Goal: Information Seeking & Learning: Learn about a topic

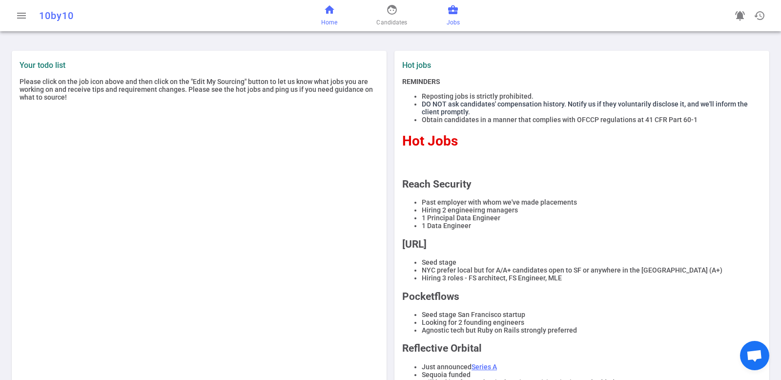
click at [453, 16] on link "business_center Jobs" at bounding box center [452, 15] width 13 height 23
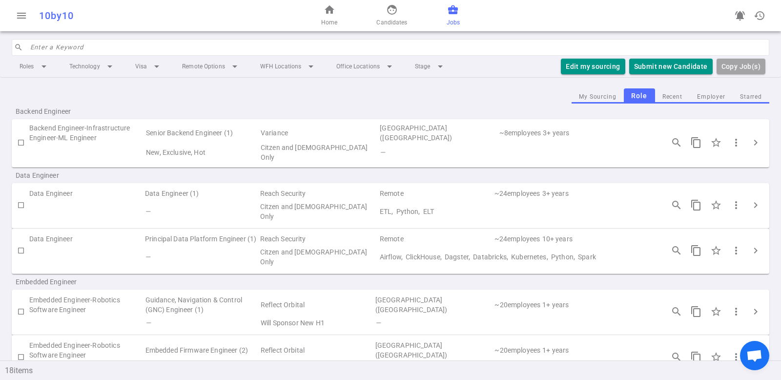
click at [133, 49] on input "search" at bounding box center [396, 48] width 733 height 16
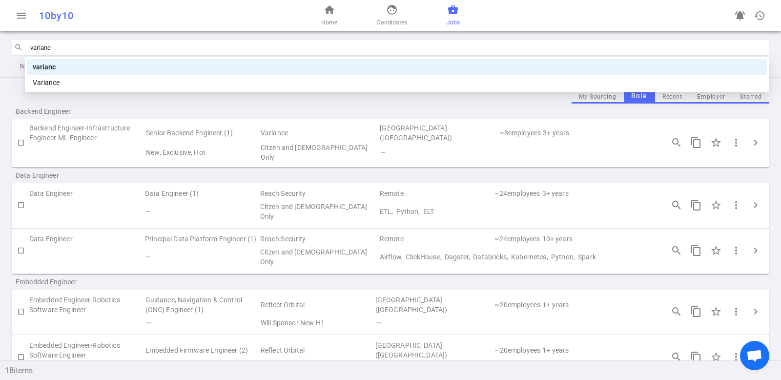
type input "variance"
click at [185, 69] on div "variance" at bounding box center [397, 66] width 728 height 11
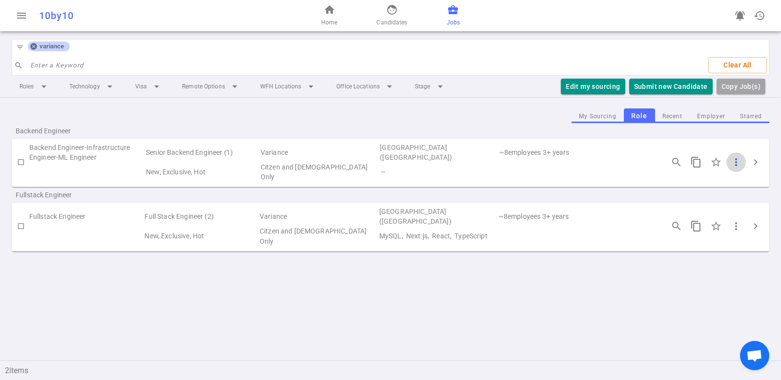
click at [739, 157] on span "more_vert" at bounding box center [736, 162] width 12 height 12
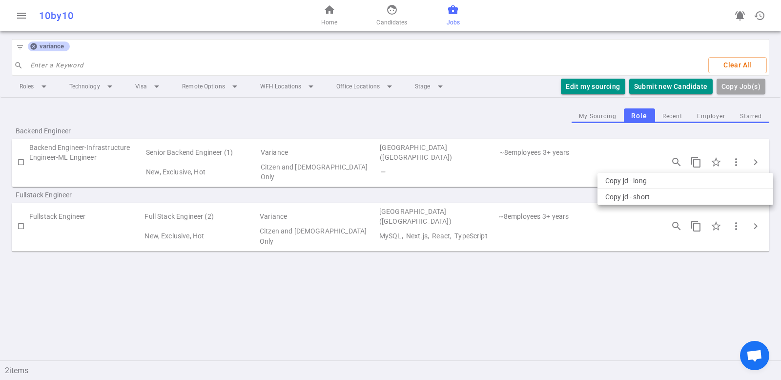
click at [756, 160] on div at bounding box center [390, 190] width 781 height 380
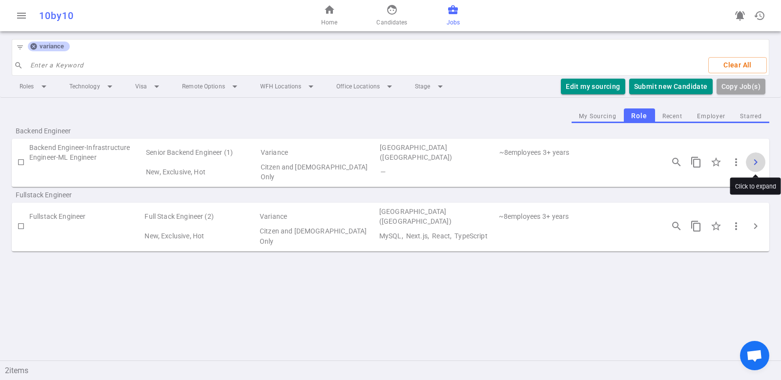
click at [754, 161] on span "chevron_right" at bounding box center [755, 162] width 12 height 12
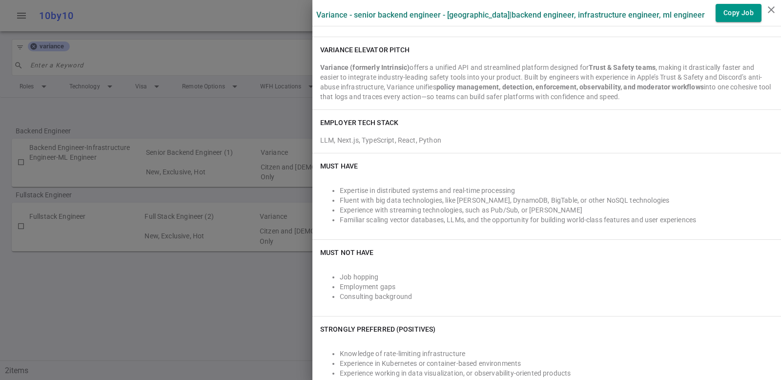
scroll to position [229, 0]
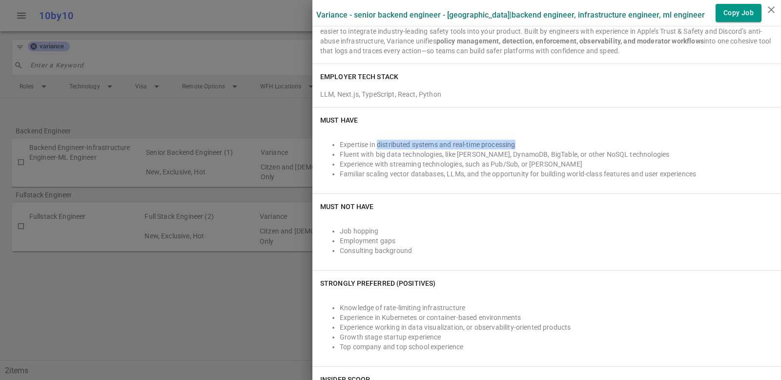
drag, startPoint x: 371, startPoint y: 145, endPoint x: 512, endPoint y: 144, distance: 141.0
click at [512, 144] on li "Expertise in distributed systems and real-time processing" at bounding box center [556, 145] width 433 height 10
copy li "distributed systems and real-time processing"
click at [482, 217] on div "Job hopping Employment gaps Consulting background" at bounding box center [546, 238] width 453 height 47
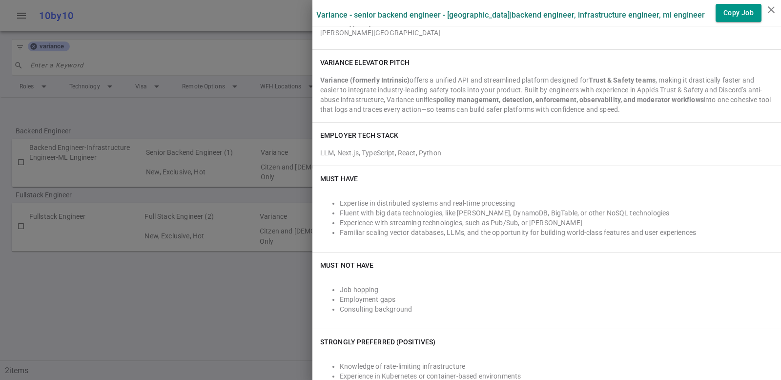
scroll to position [167, 0]
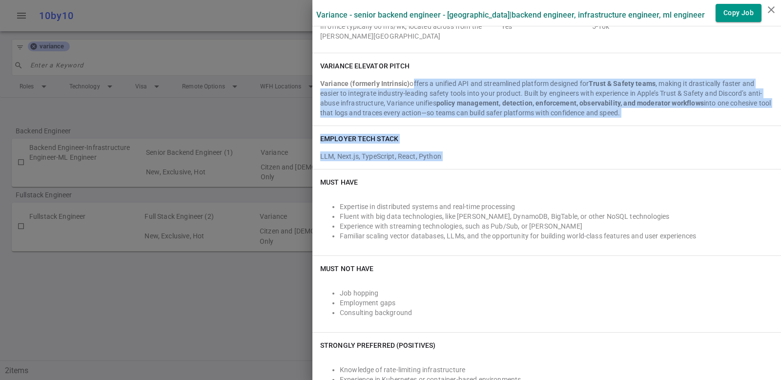
drag, startPoint x: 405, startPoint y: 83, endPoint x: 600, endPoint y: 173, distance: 214.8
copy div "offers a unified API and streamlined platform designed for Trust & Safety teams…"
click at [480, 153] on div "LLM, Next.js, TypeScript, React, Python" at bounding box center [546, 154] width 453 height 14
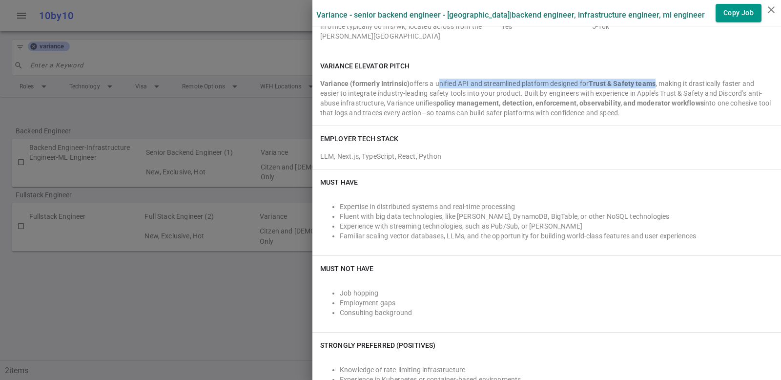
drag, startPoint x: 429, startPoint y: 83, endPoint x: 652, endPoint y: 81, distance: 222.5
click at [652, 81] on div "Variance (formerly Intrinsic) offers a unified API and streamlined platform des…" at bounding box center [546, 98] width 453 height 39
copy div "unified API and streamlined platform designed for Trust & Safety teams"
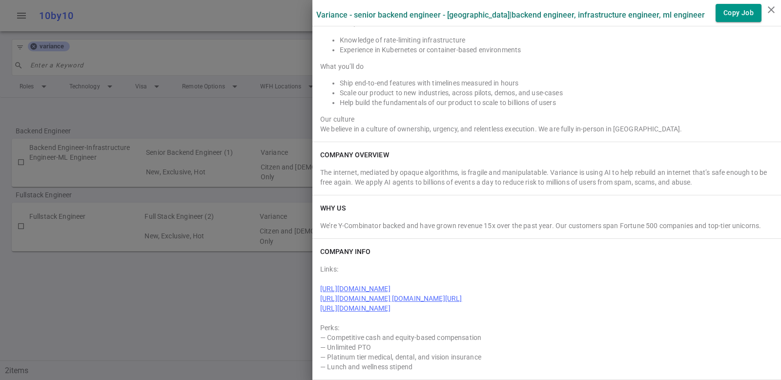
scroll to position [850, 0]
